Goal: Complete application form

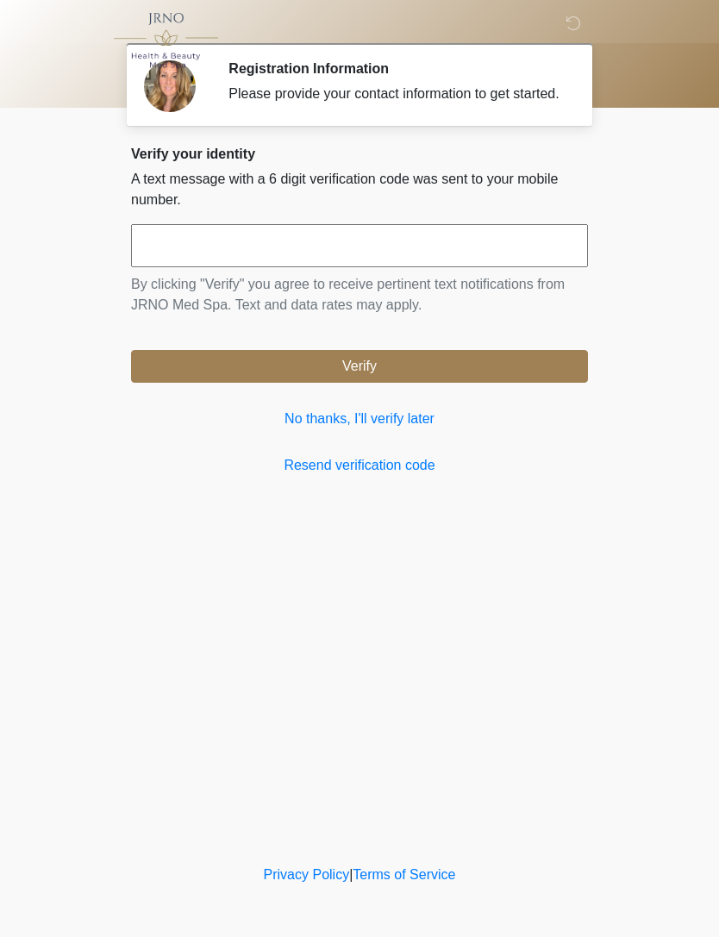
click at [495, 255] on input "text" at bounding box center [359, 245] width 457 height 43
type input "******"
click at [546, 379] on button "Verify" at bounding box center [359, 366] width 457 height 33
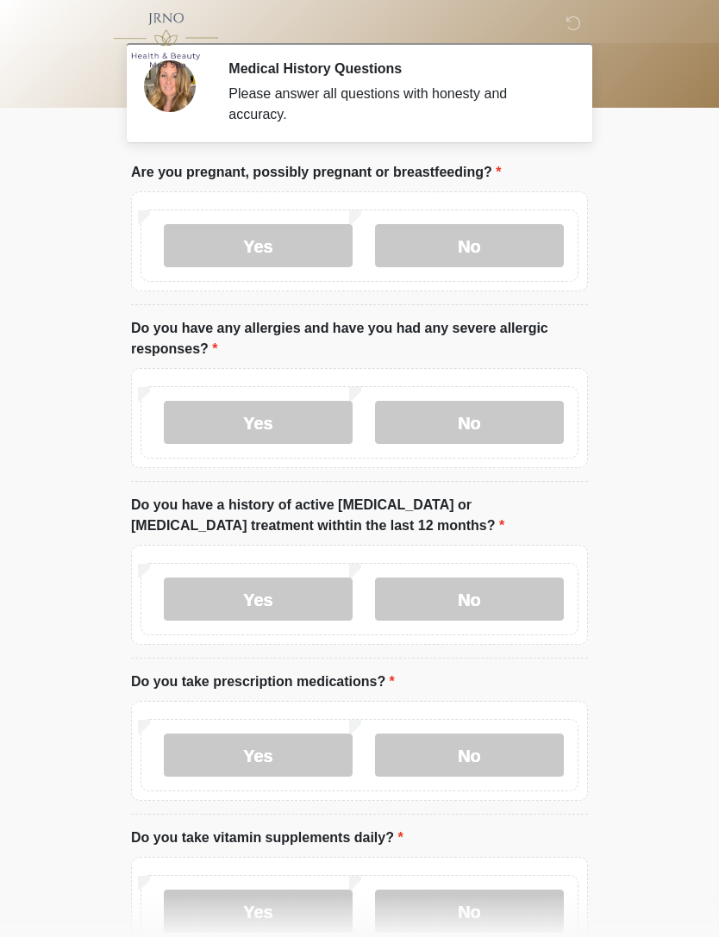
click at [494, 248] on label "No" at bounding box center [469, 245] width 189 height 43
click at [506, 416] on label "No" at bounding box center [469, 422] width 189 height 43
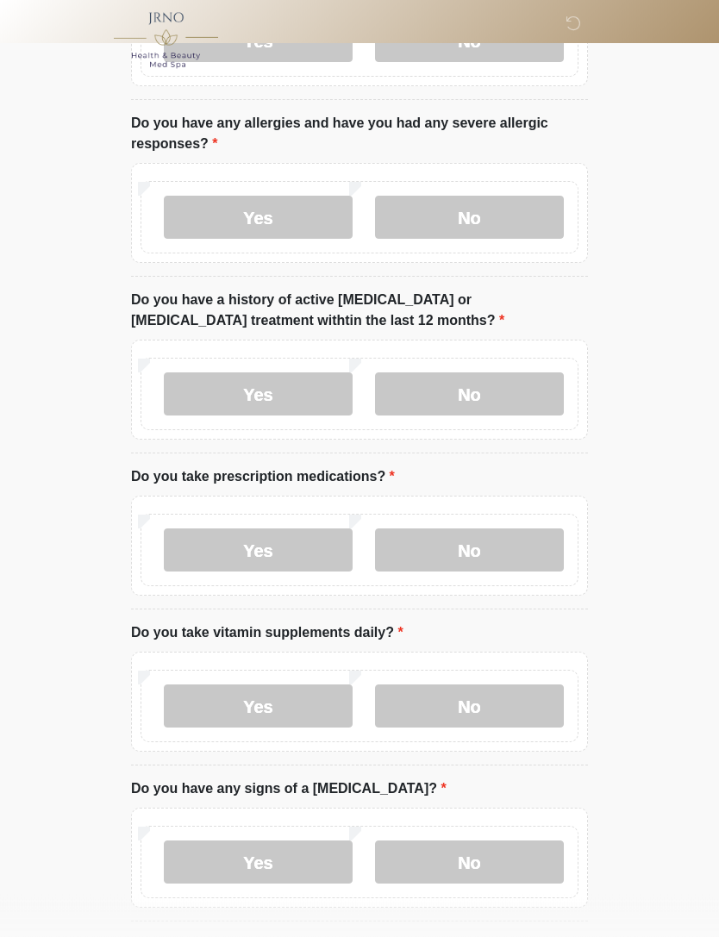
scroll to position [206, 0]
click at [532, 392] on label "No" at bounding box center [469, 393] width 189 height 43
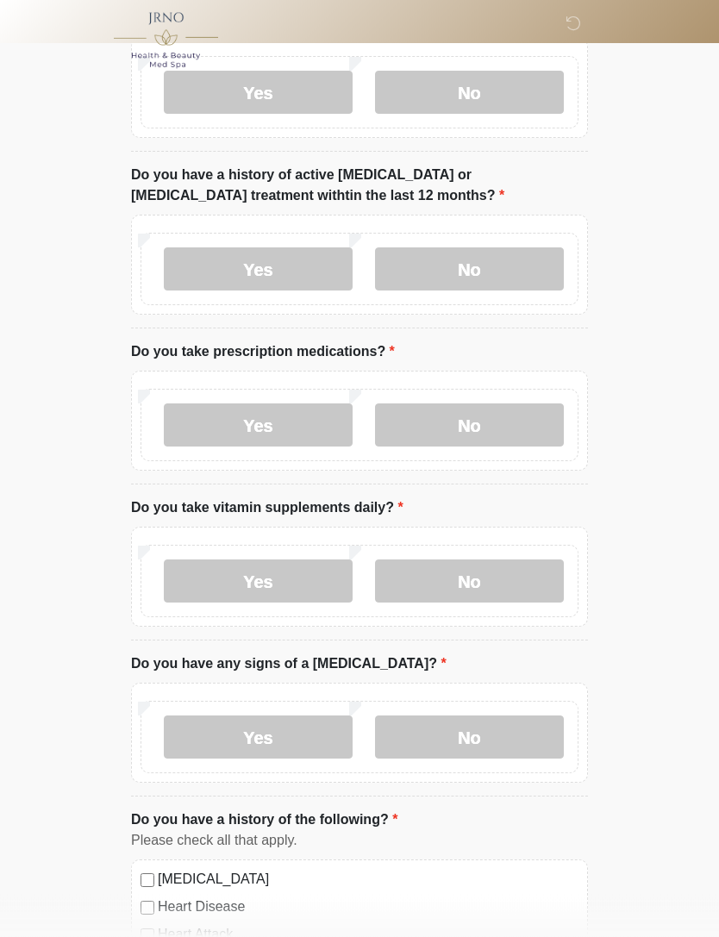
click at [540, 428] on label "No" at bounding box center [469, 425] width 189 height 43
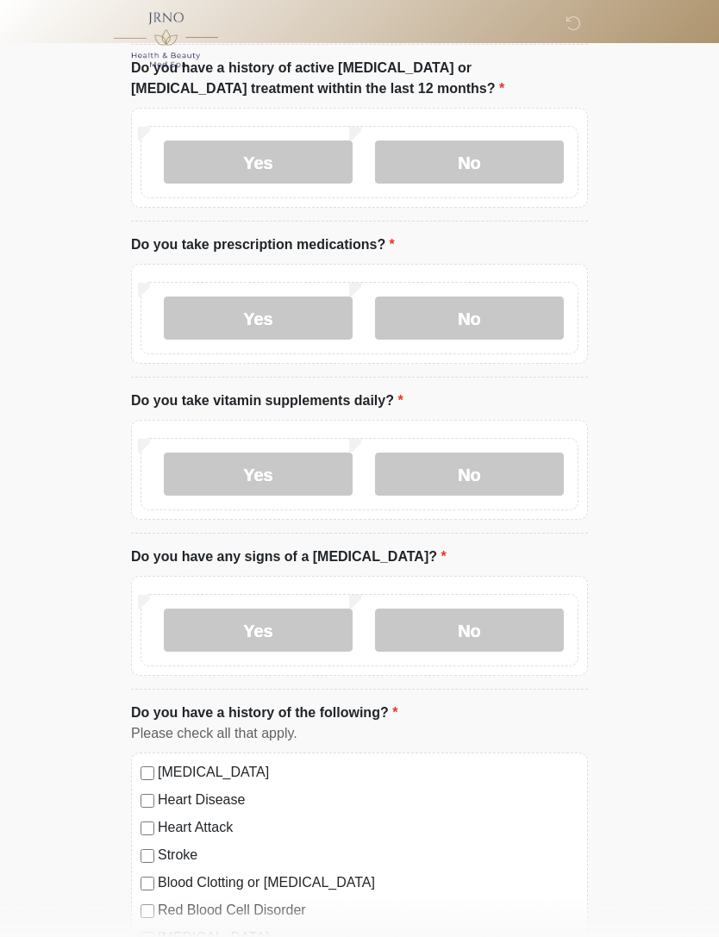
scroll to position [437, 0]
click at [322, 476] on label "Yes" at bounding box center [258, 474] width 189 height 43
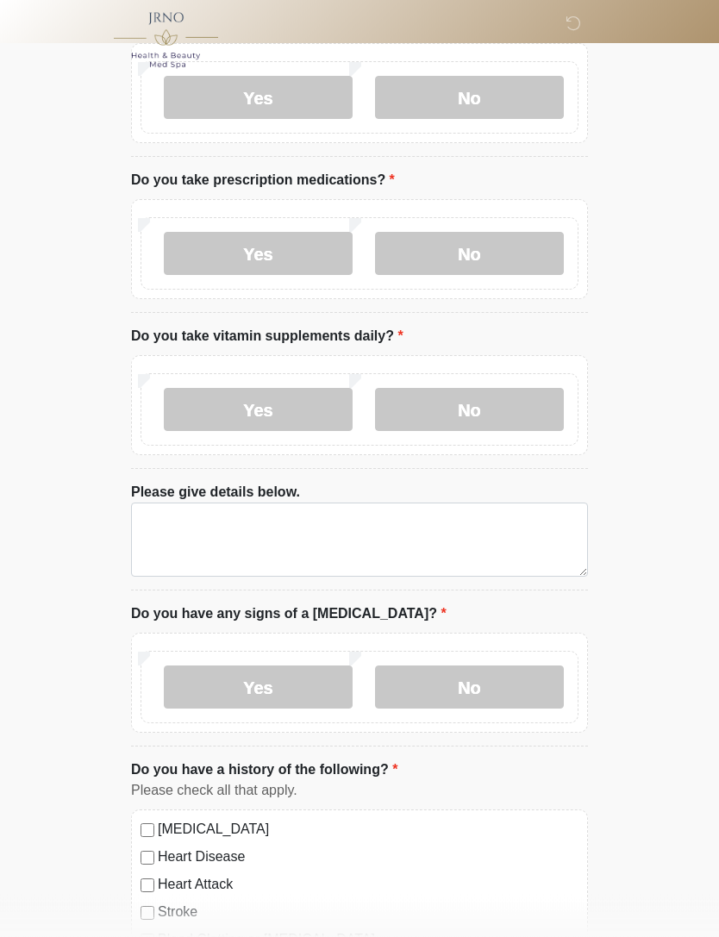
scroll to position [502, 0]
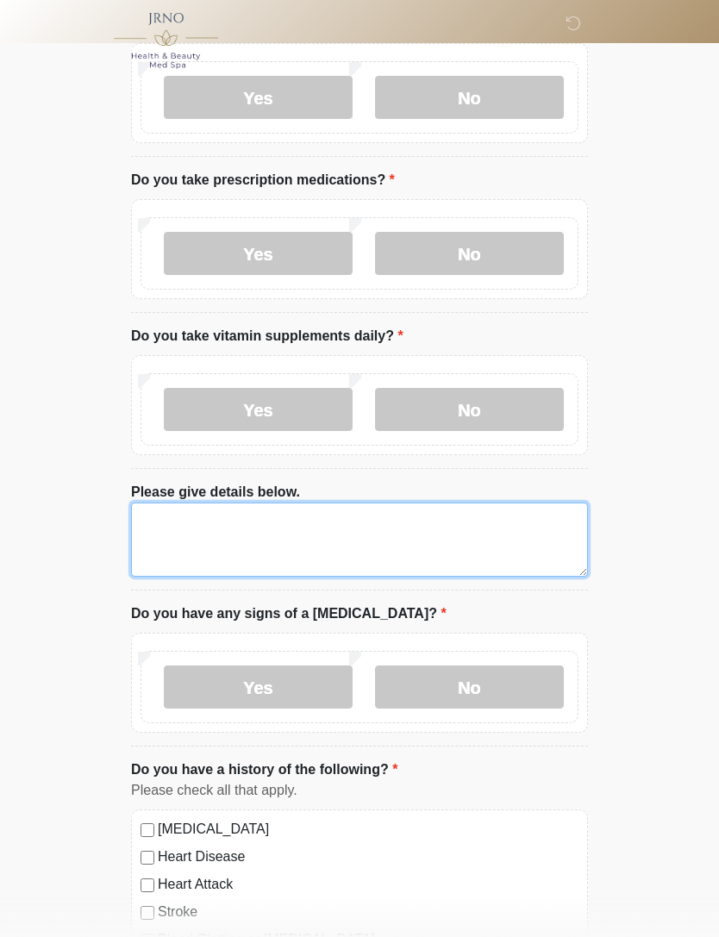
click at [465, 539] on textarea "Please give details below." at bounding box center [359, 540] width 457 height 74
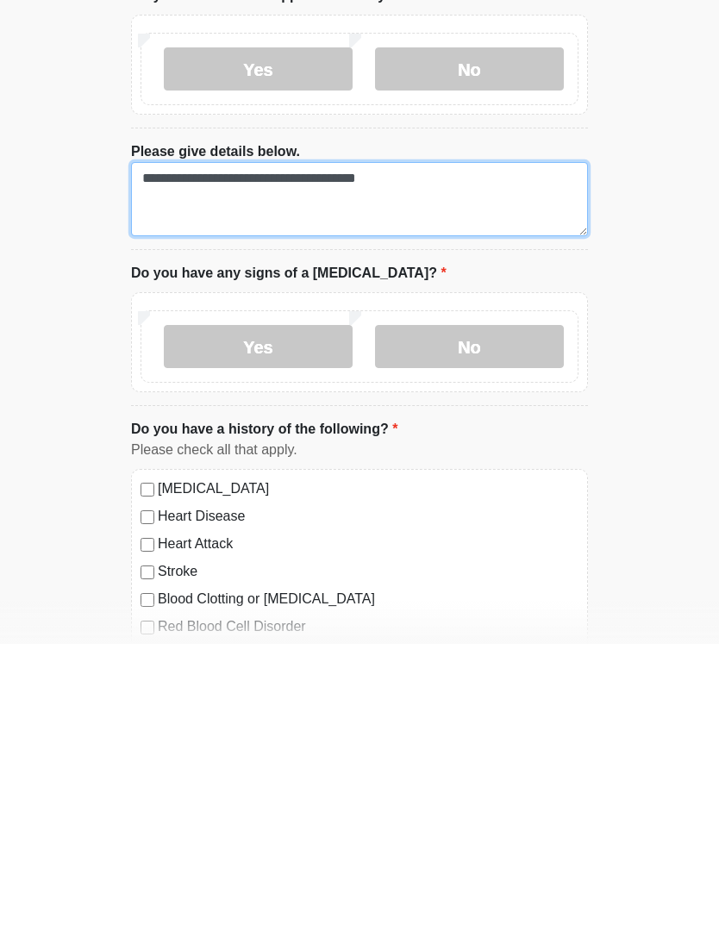
scroll to position [571, 0]
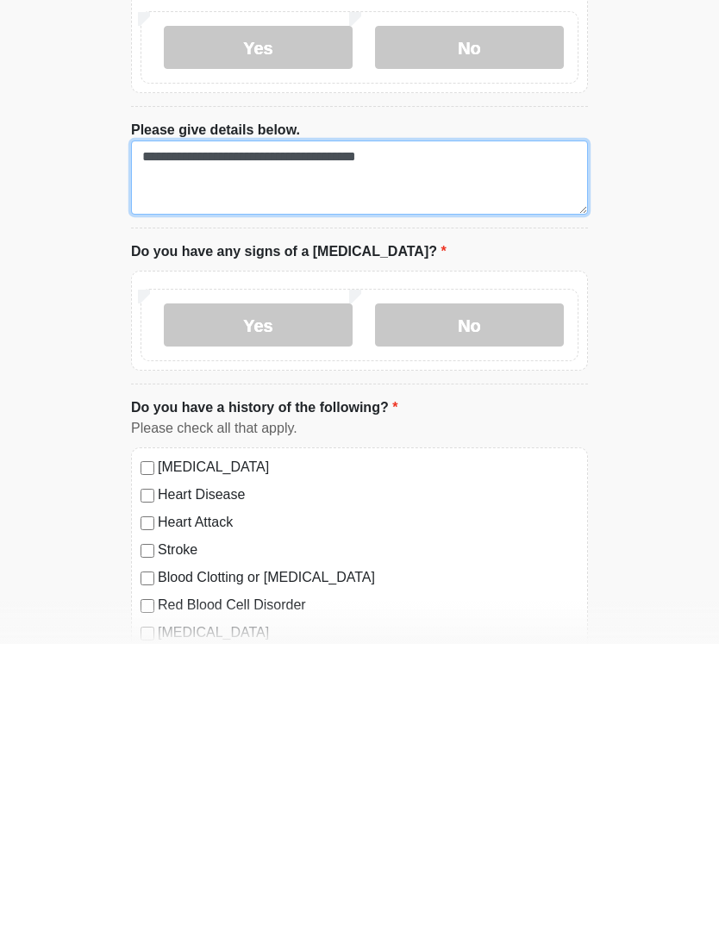
type textarea "**********"
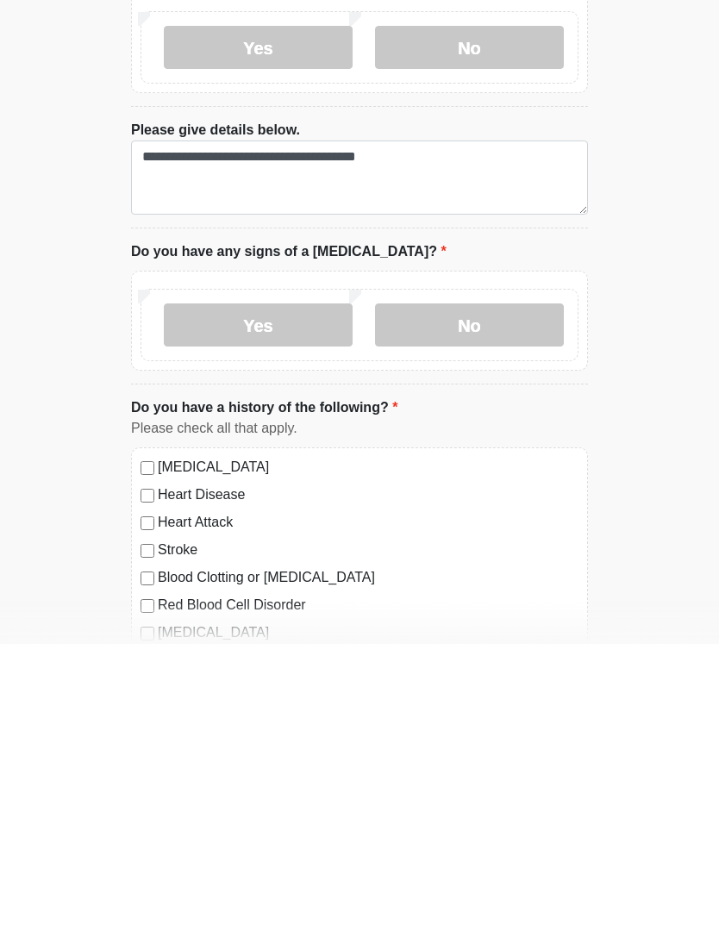
click at [535, 597] on label "No" at bounding box center [469, 618] width 189 height 43
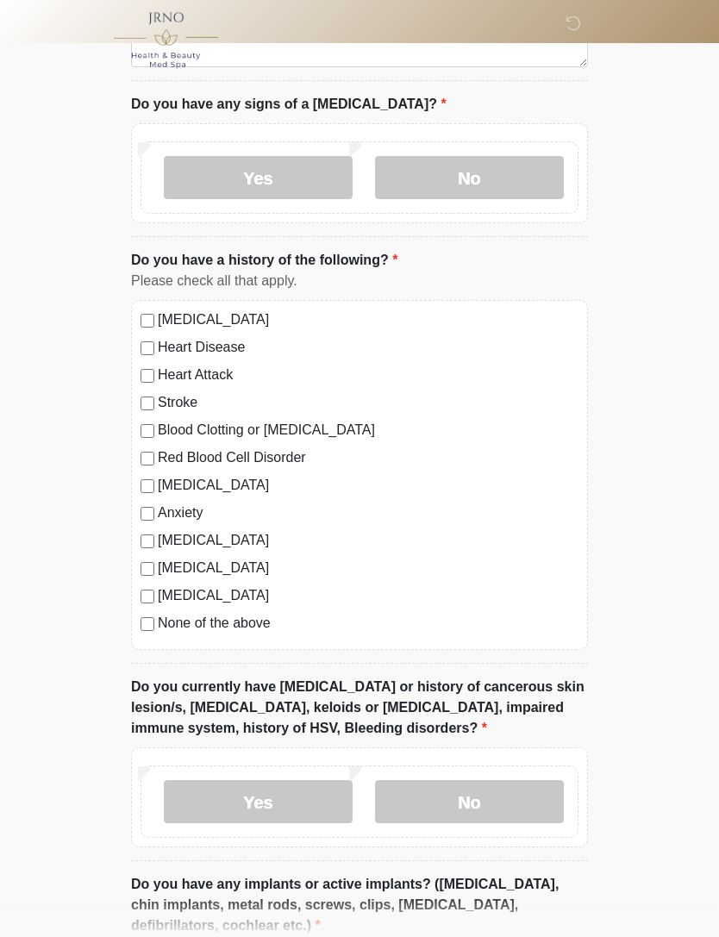
scroll to position [1014, 0]
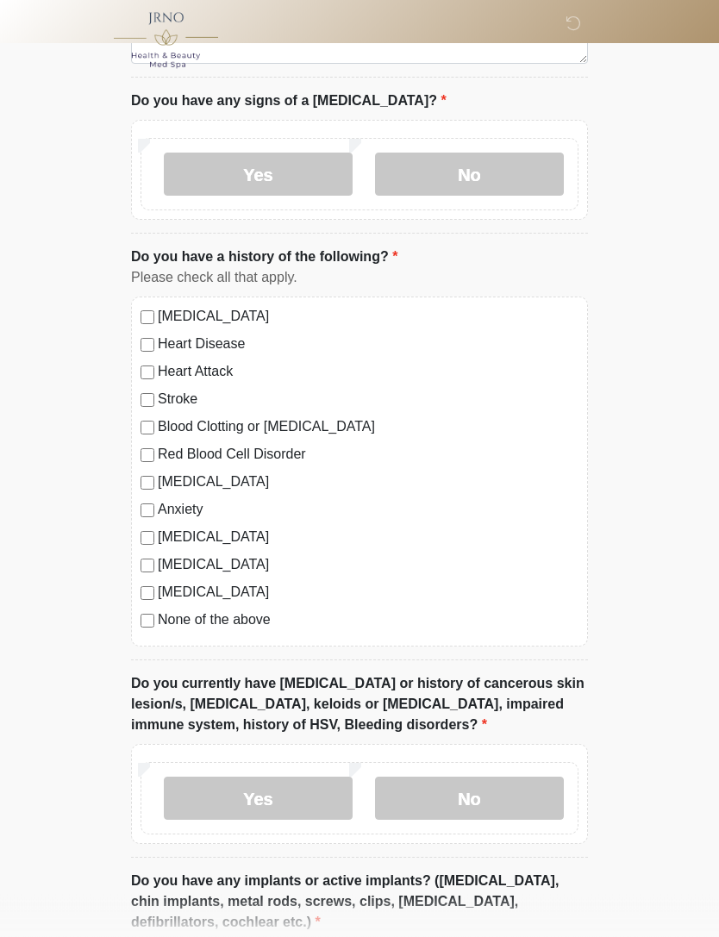
click at [289, 529] on label "Autoimmune Disorder" at bounding box center [368, 538] width 421 height 21
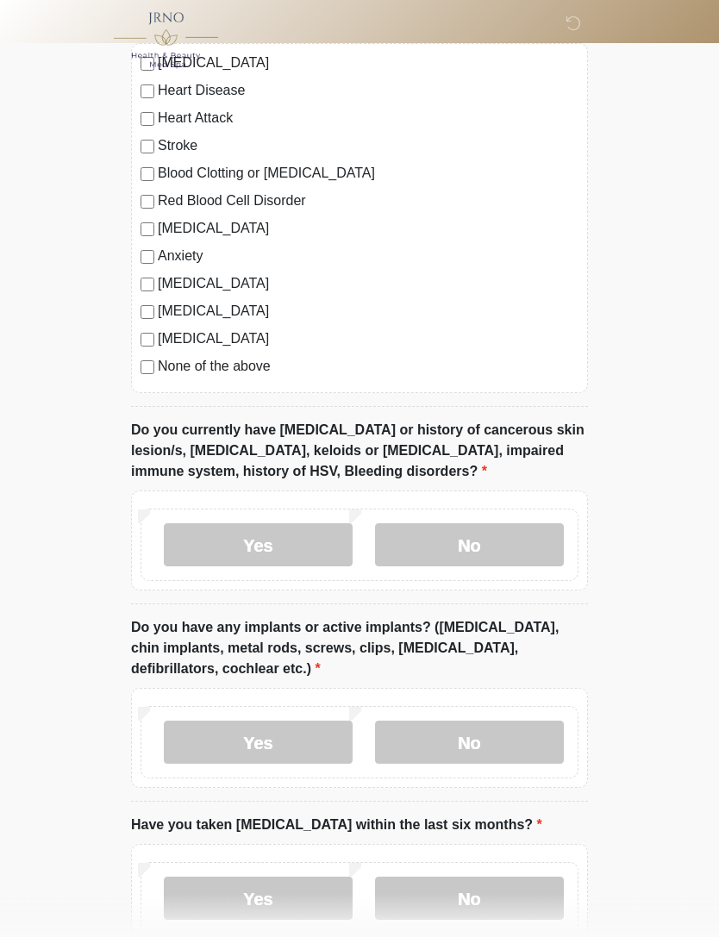
scroll to position [1285, 0]
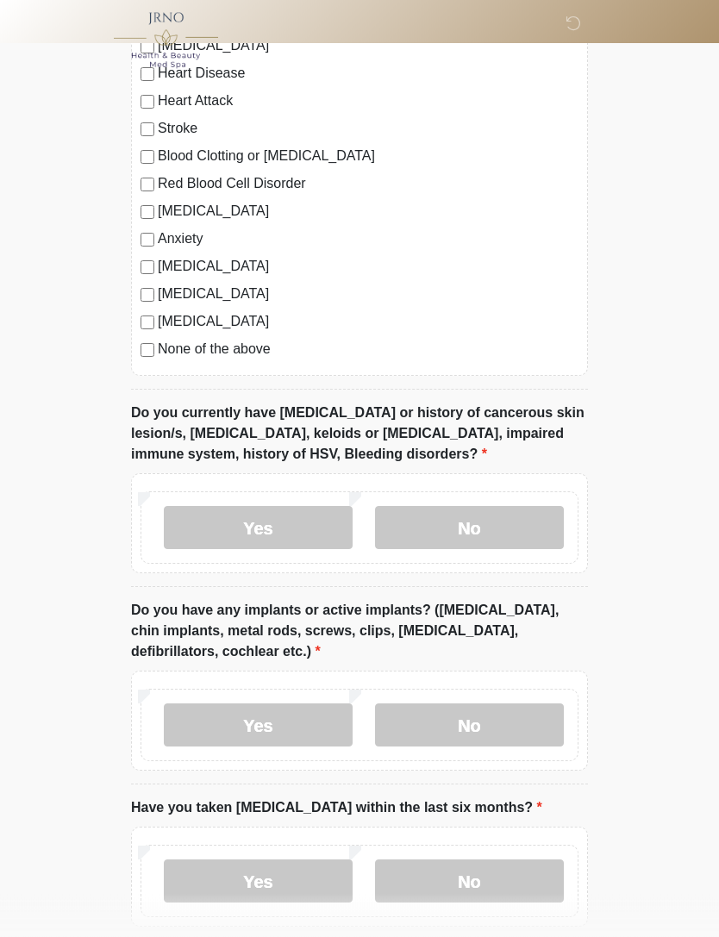
click at [502, 539] on label "No" at bounding box center [469, 528] width 189 height 43
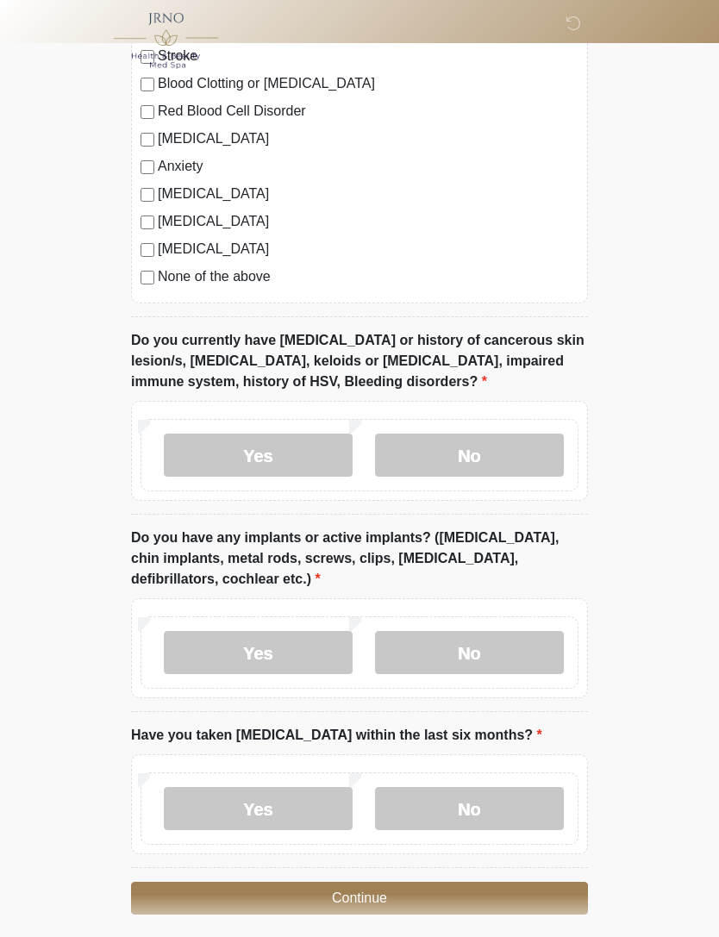
scroll to position [1369, 0]
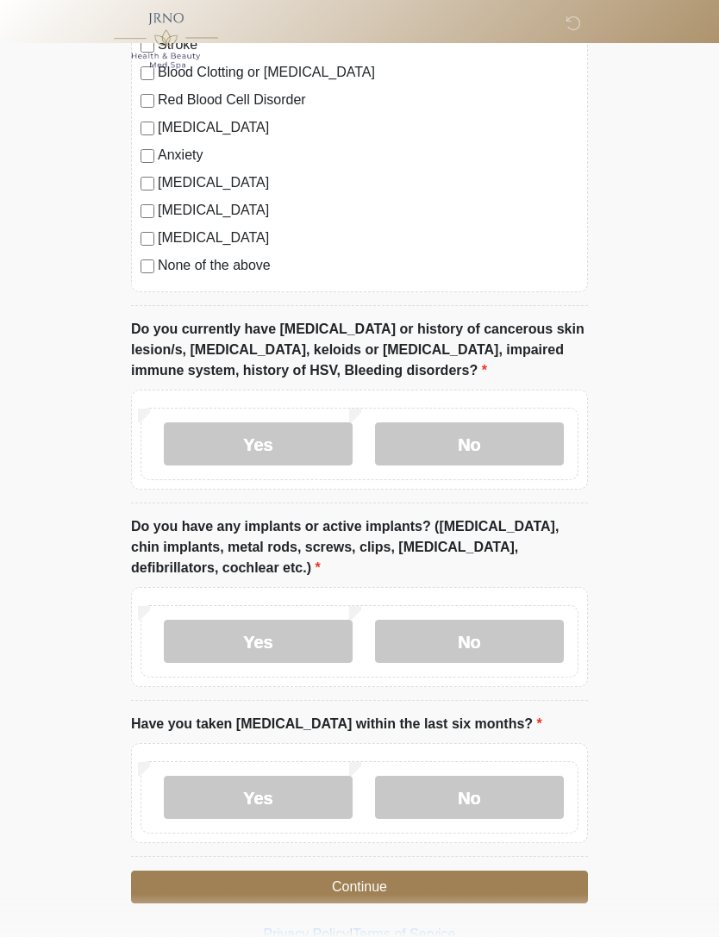
click at [289, 651] on label "Yes" at bounding box center [258, 641] width 189 height 43
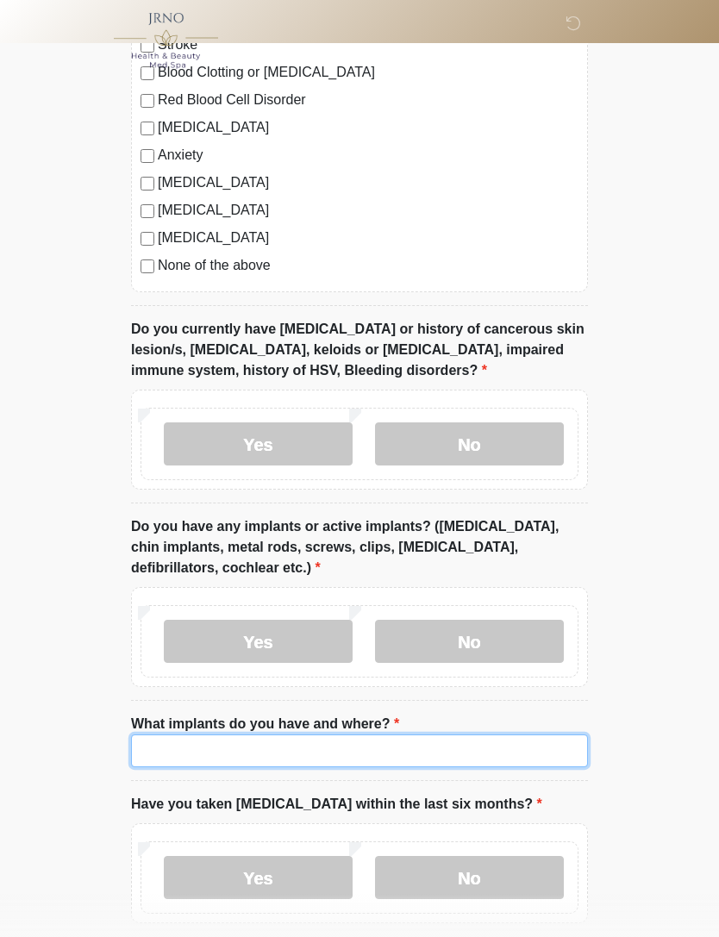
click at [469, 749] on input "What implants do you have and where?" at bounding box center [359, 751] width 457 height 33
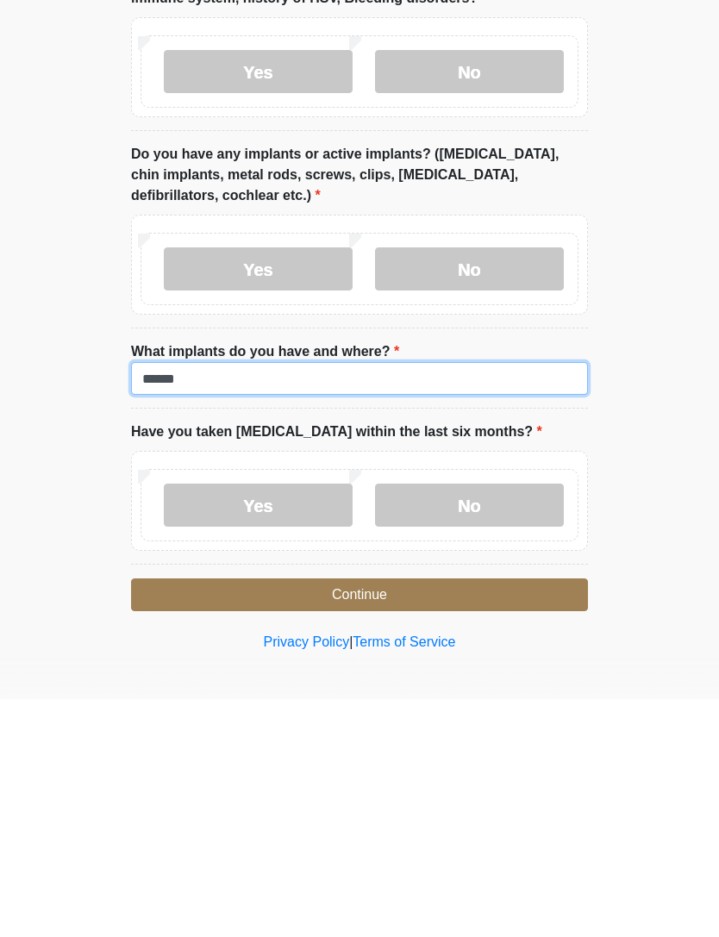
type input "******"
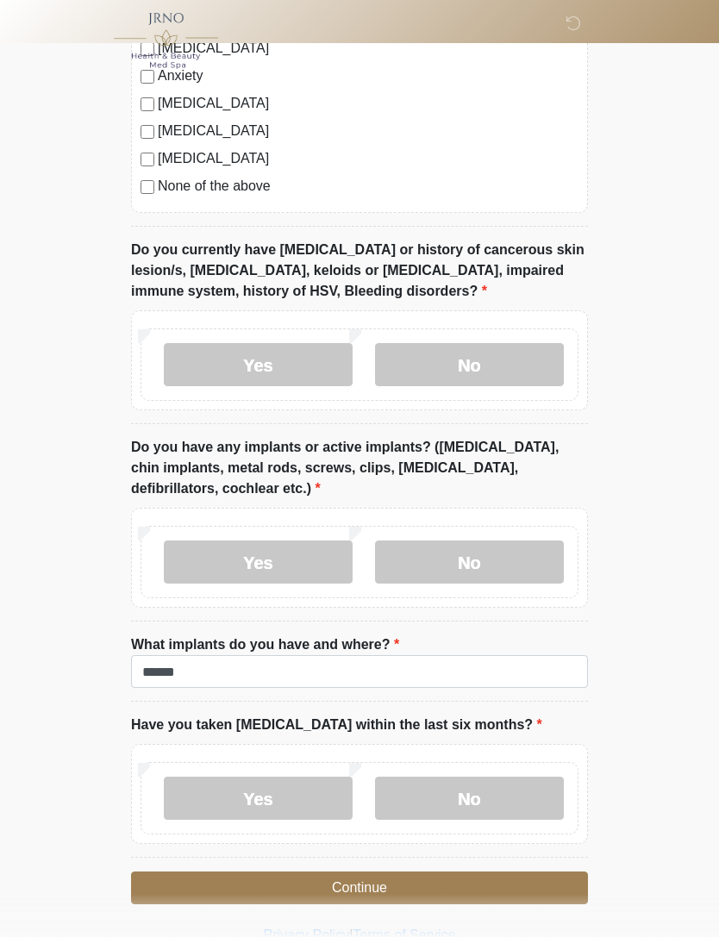
click at [529, 793] on label "No" at bounding box center [469, 798] width 189 height 43
click at [514, 886] on button "Continue" at bounding box center [359, 888] width 457 height 33
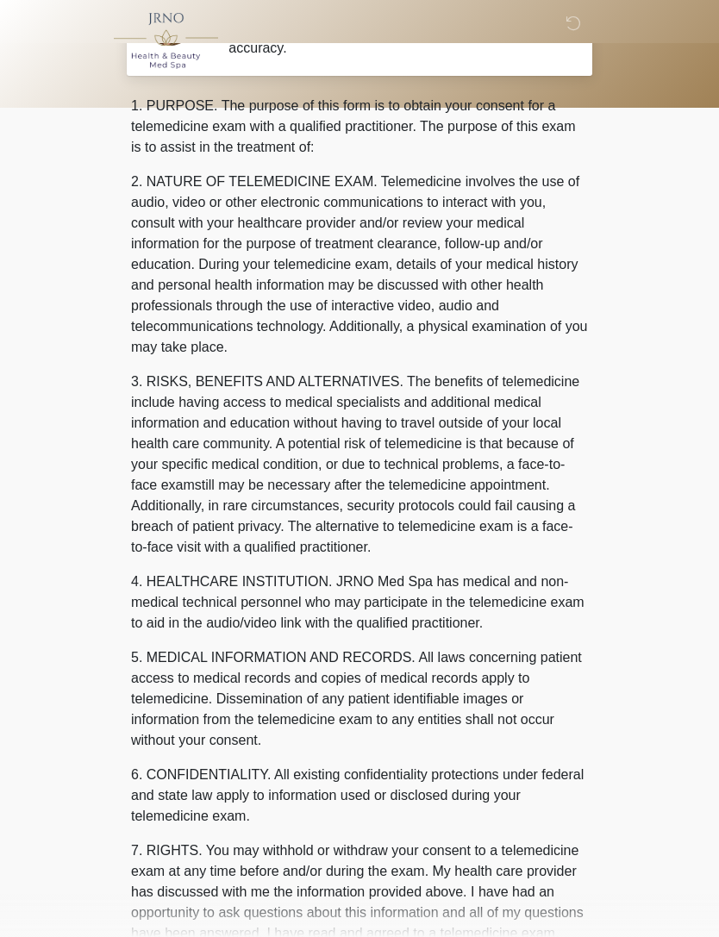
scroll to position [0, 0]
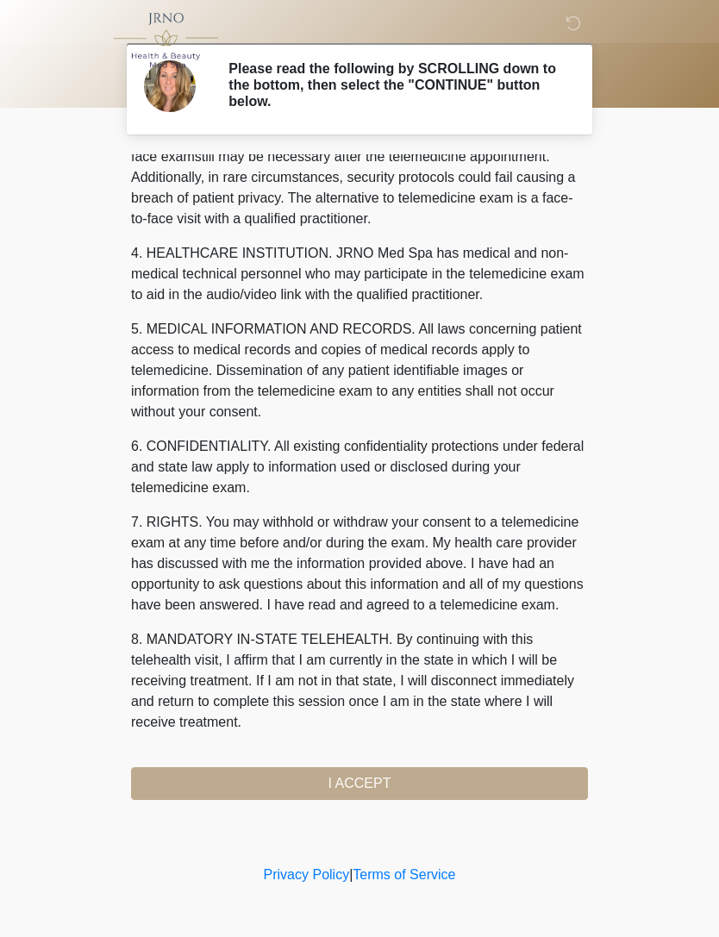
click at [528, 784] on div "1. PURPOSE. The purpose of this form is to obtain your consent for a telemedici…" at bounding box center [359, 477] width 457 height 646
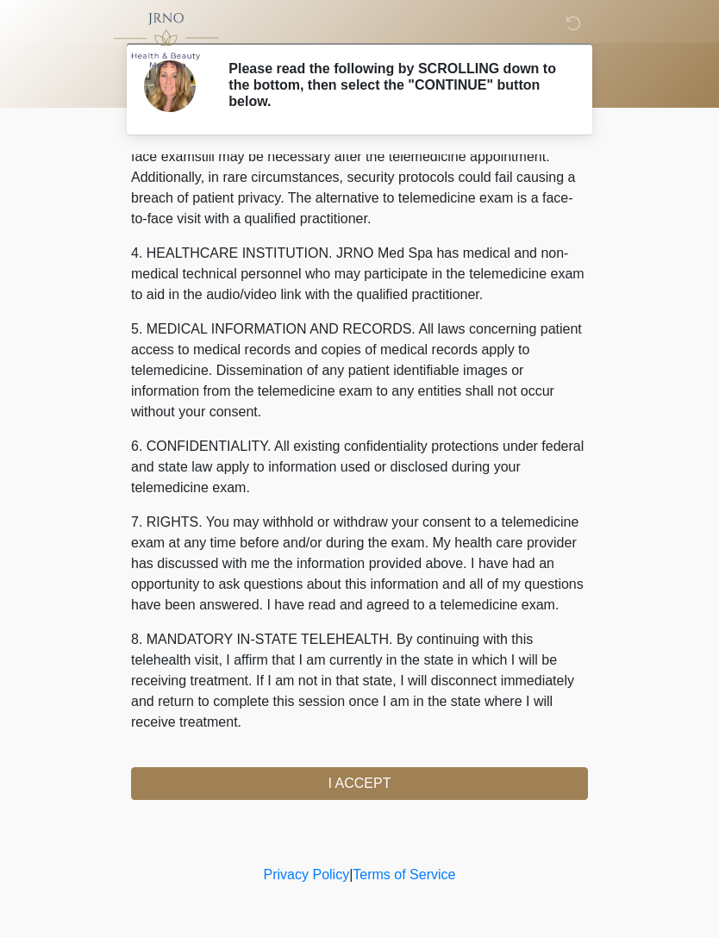
click at [432, 791] on button "I ACCEPT" at bounding box center [359, 783] width 457 height 33
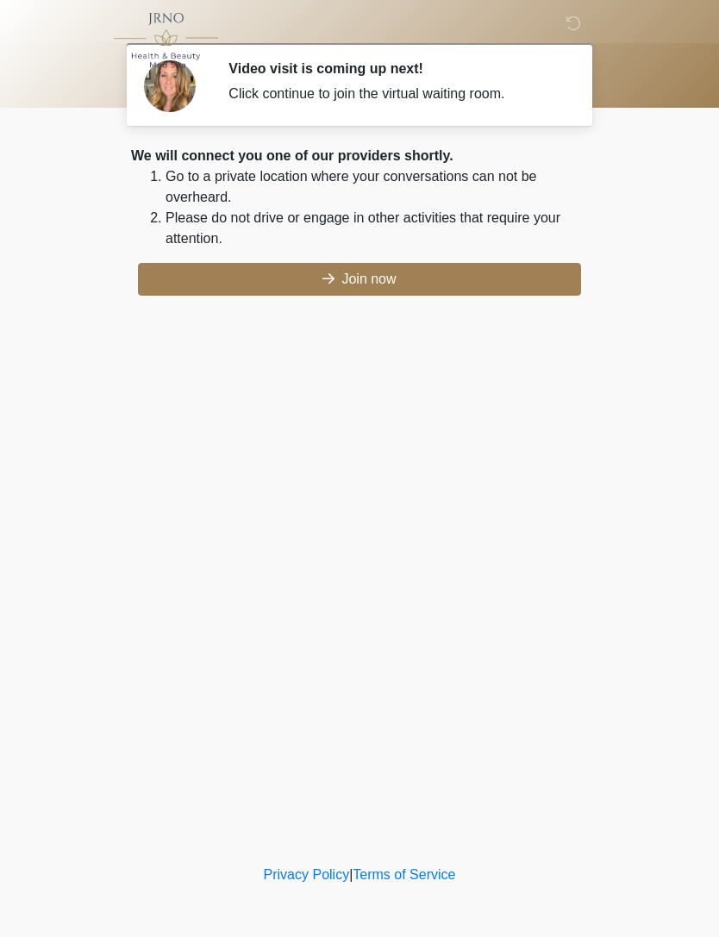
click at [529, 286] on button "Join now" at bounding box center [359, 279] width 443 height 33
